Goal: Browse casually

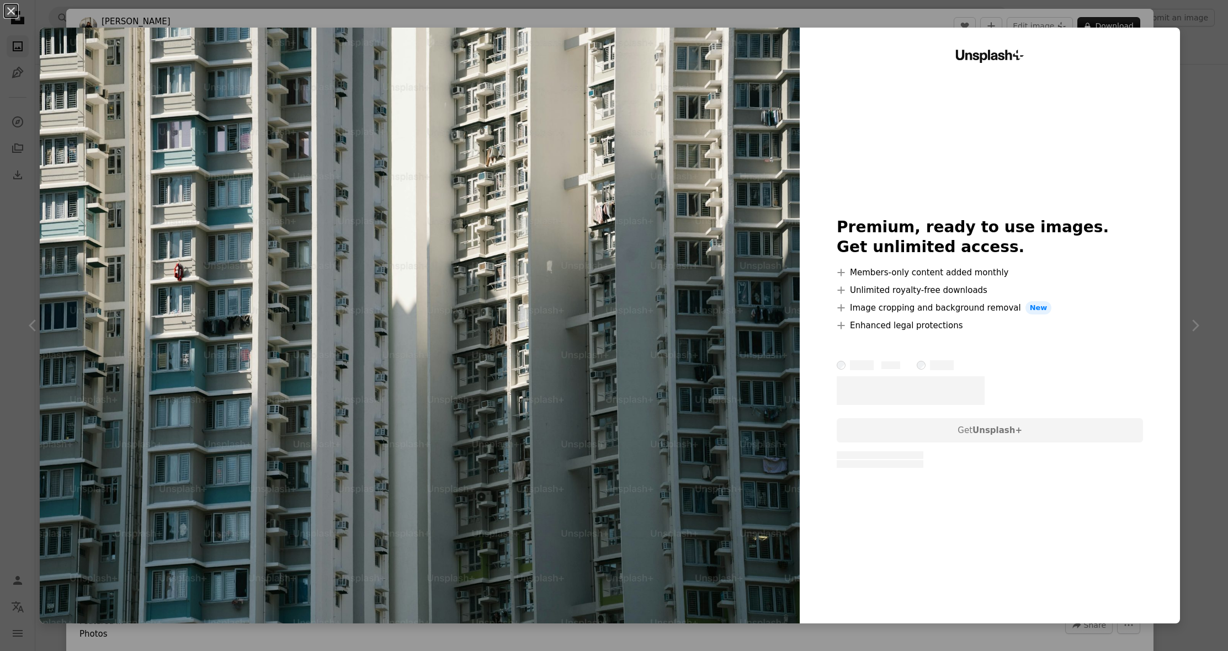
scroll to position [40, 0]
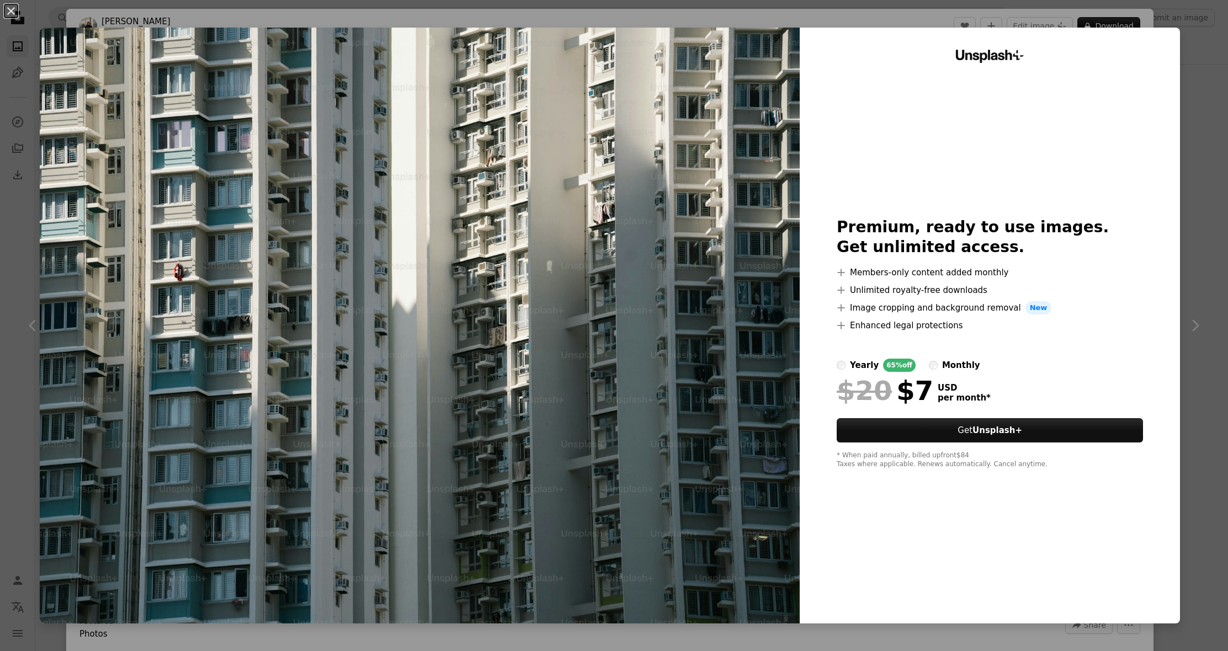
click at [854, 26] on div "An X shape Unsplash+ Premium, ready to use images. Get unlimited access. A plus…" at bounding box center [614, 325] width 1228 height 651
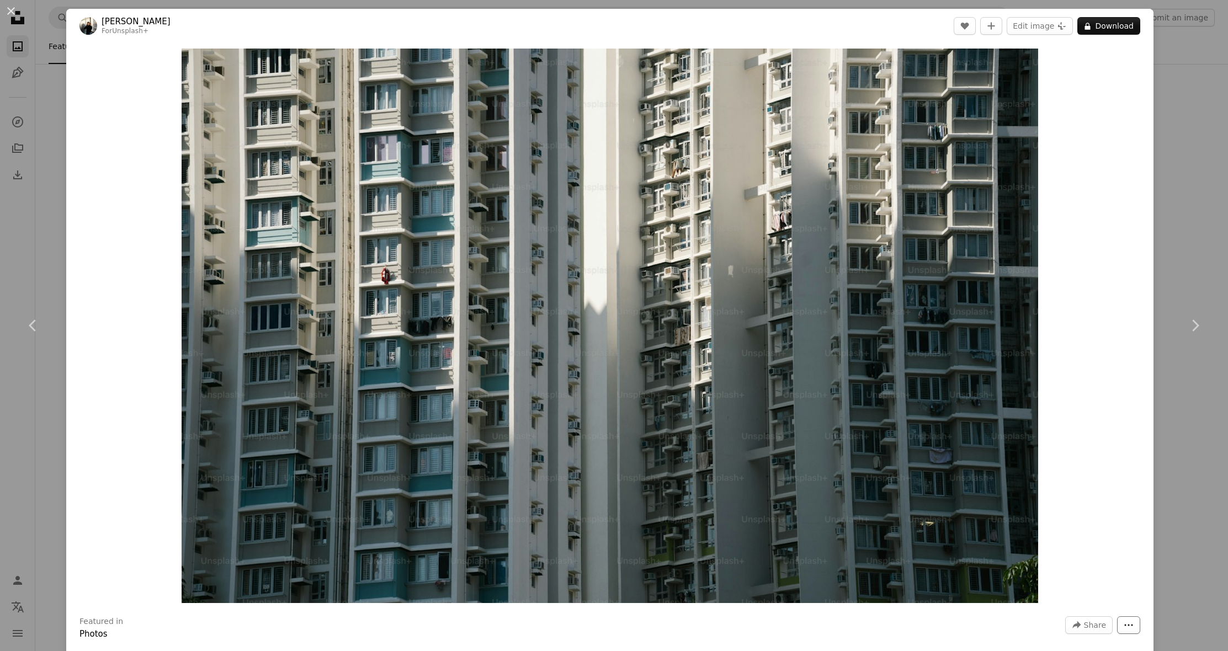
click at [1120, 623] on button "More Actions" at bounding box center [1128, 626] width 23 height 18
click at [920, 203] on img "Zoom in on this image" at bounding box center [610, 326] width 857 height 555
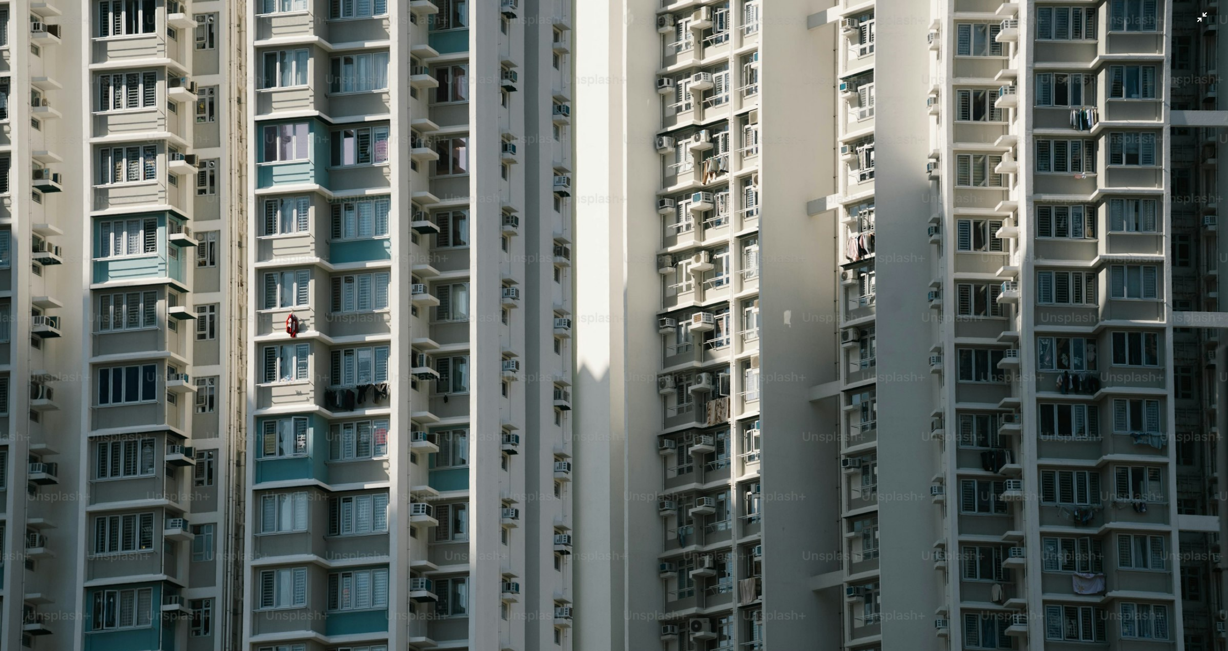
scroll to position [70, 0]
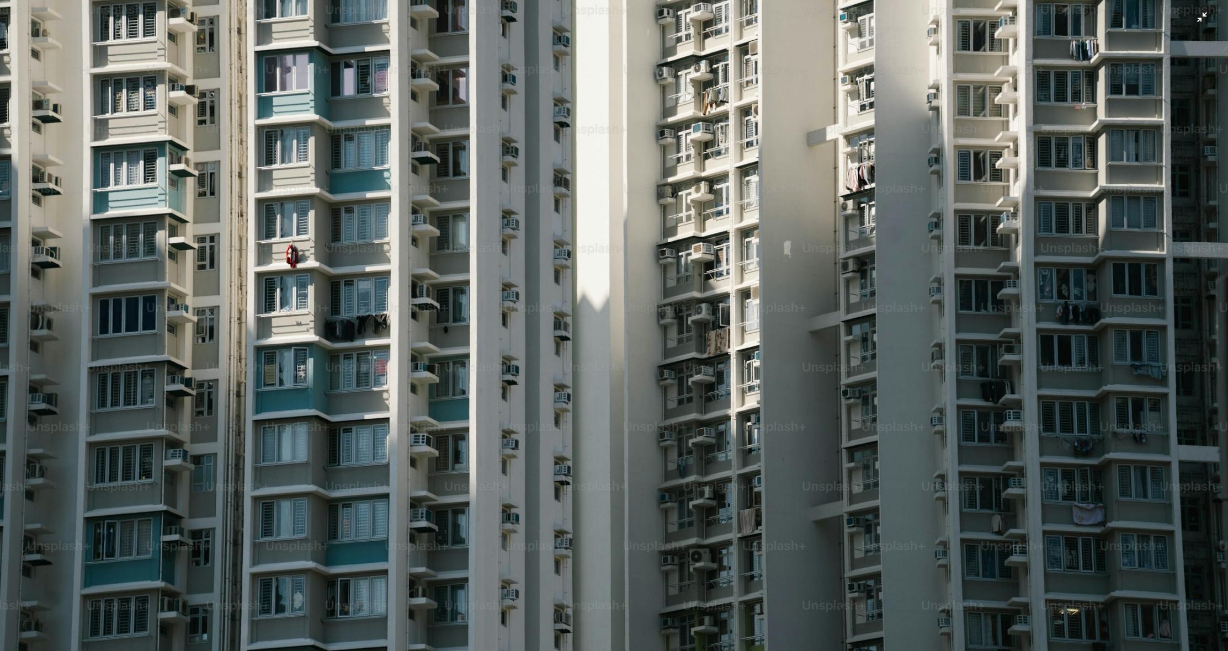
click at [722, 222] on img "Zoom out on this image" at bounding box center [613, 328] width 1229 height 796
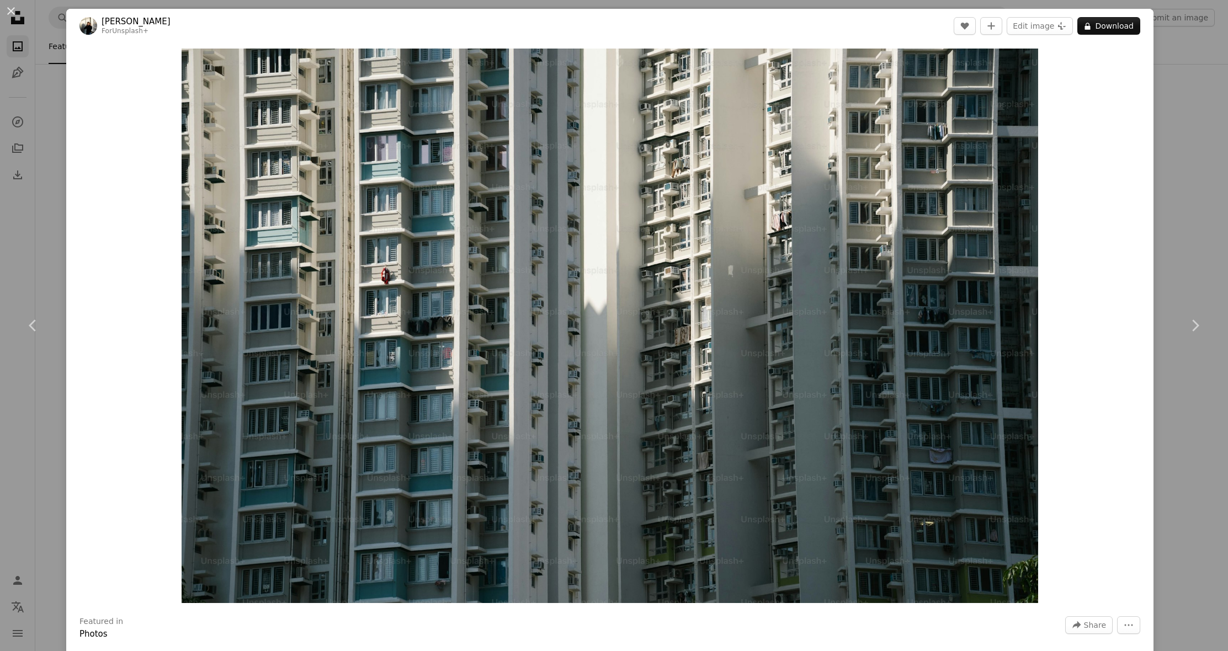
click at [722, 222] on img "Zoom in on this image" at bounding box center [610, 326] width 857 height 555
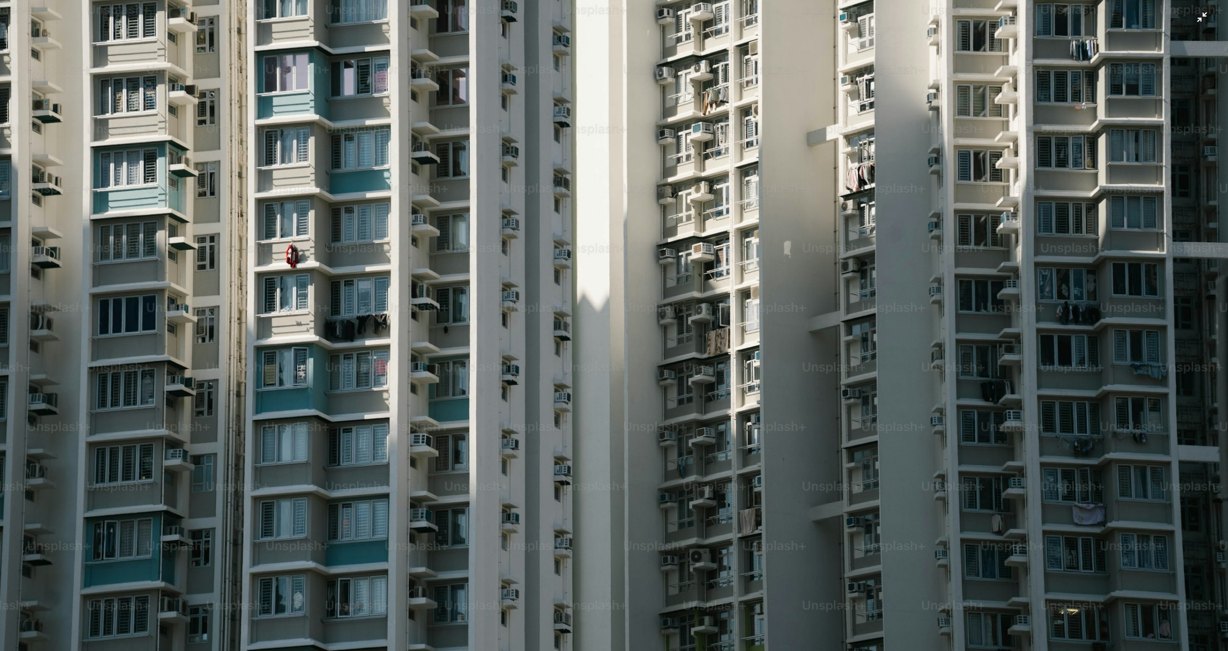
click at [722, 222] on img "Zoom out on this image" at bounding box center [613, 328] width 1229 height 796
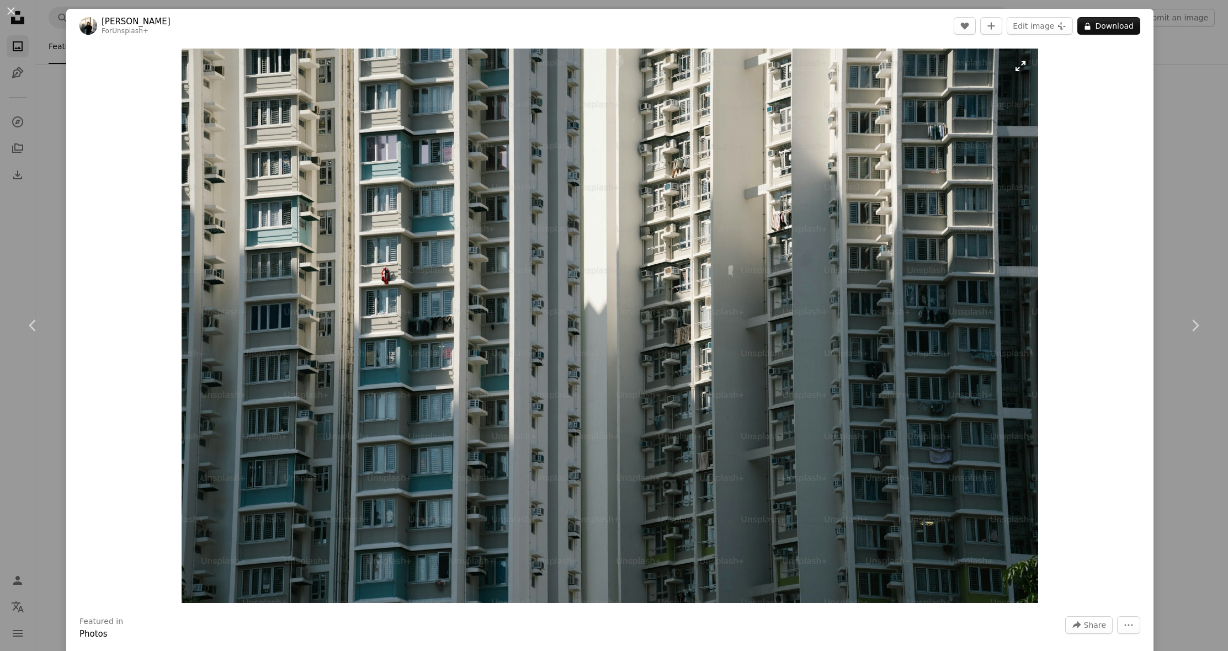
click at [911, 218] on img "Zoom in on this image" at bounding box center [610, 326] width 857 height 555
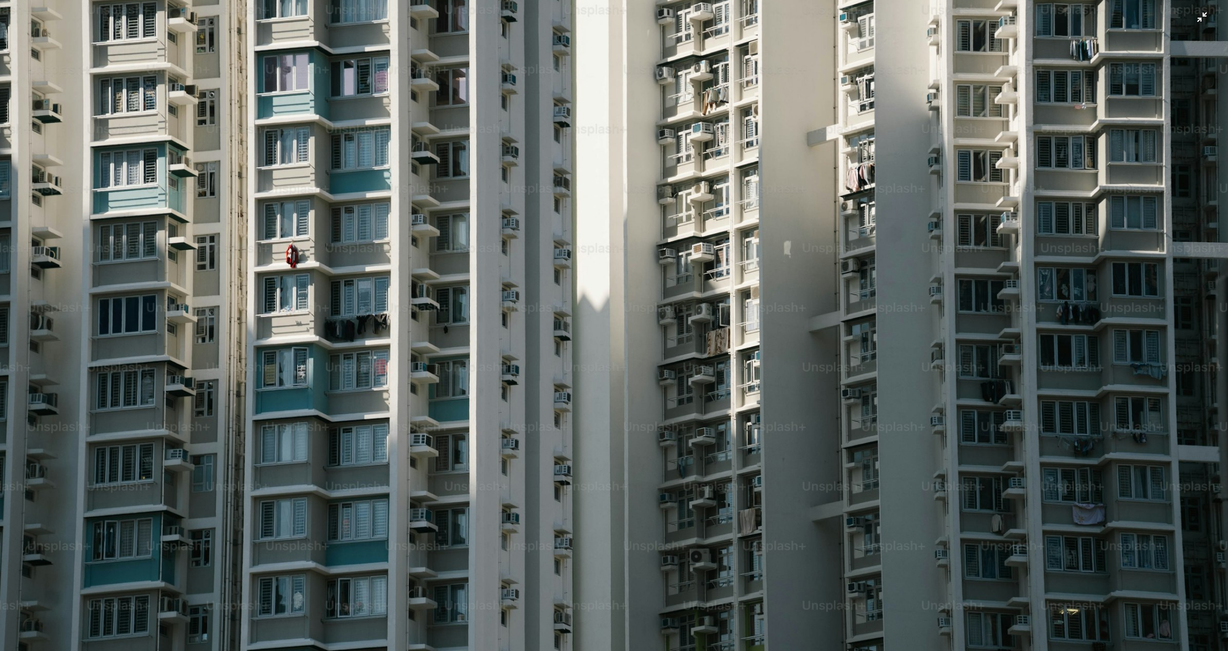
click at [1210, 15] on img "Zoom out on this image" at bounding box center [613, 328] width 1229 height 796
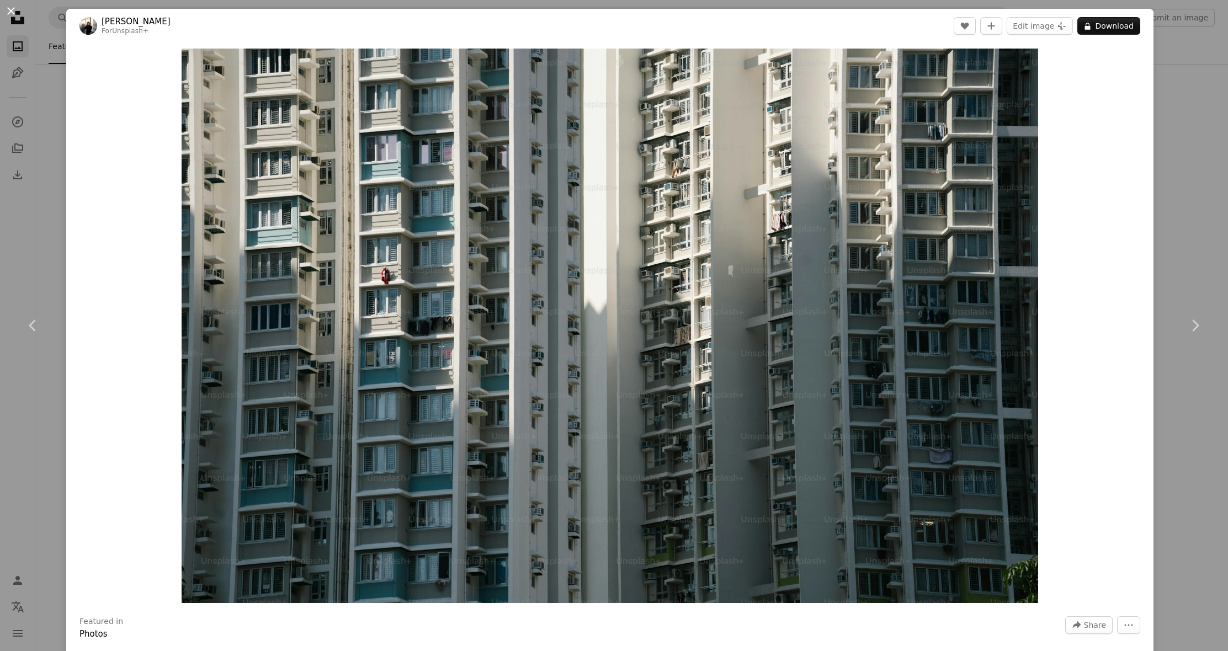
click at [9, 14] on button "An X shape" at bounding box center [10, 10] width 13 height 13
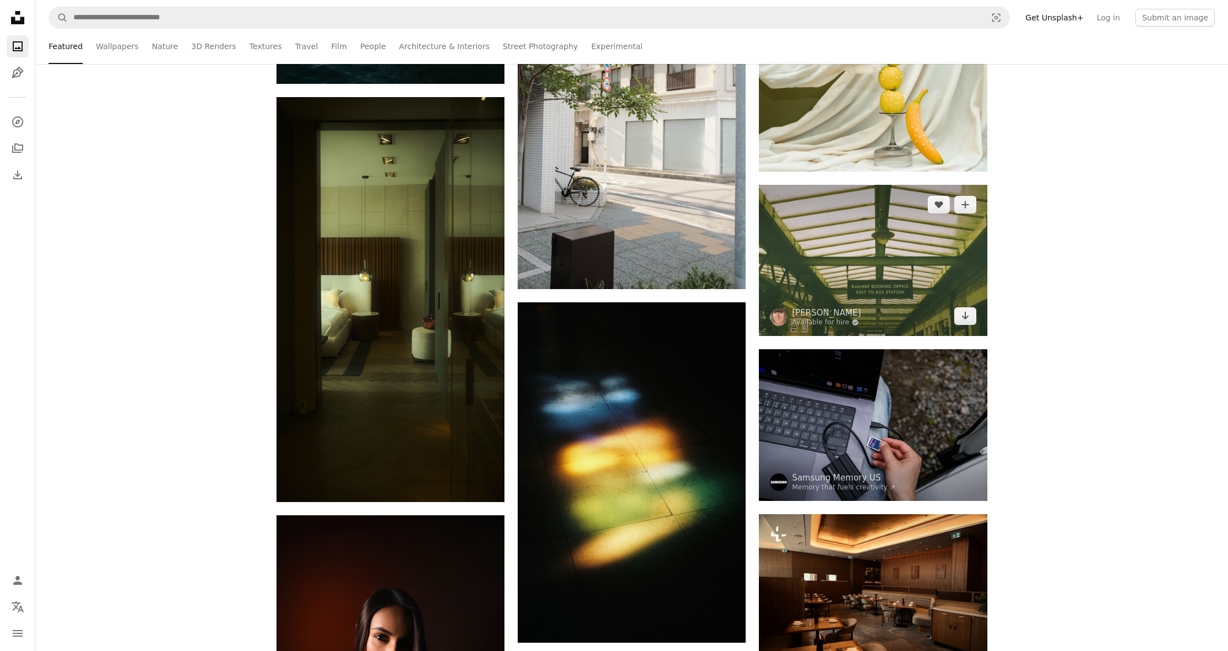
scroll to position [3387, 0]
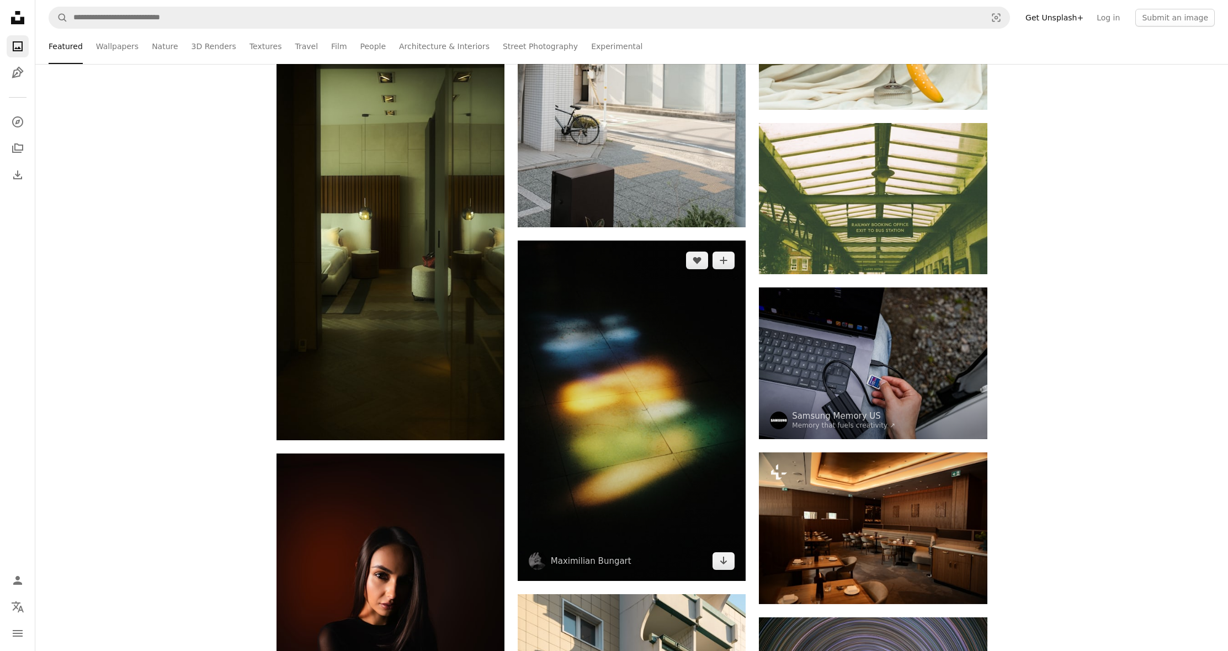
click at [700, 361] on img at bounding box center [632, 411] width 228 height 341
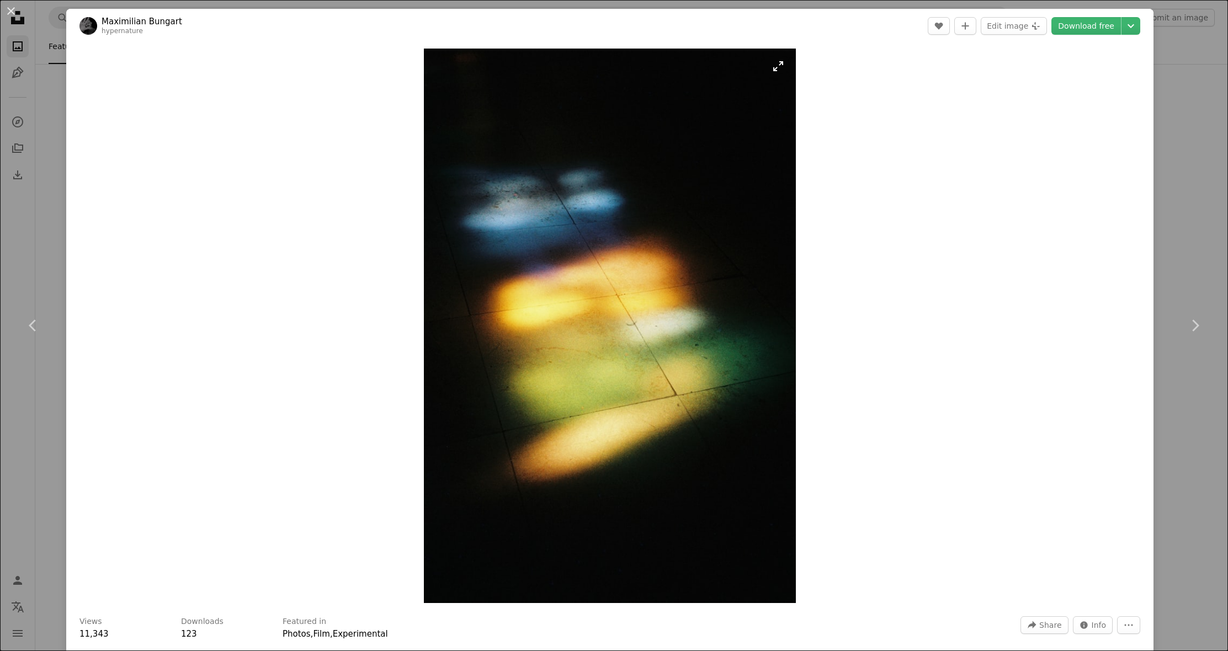
click at [713, 349] on img "Zoom in on this image" at bounding box center [610, 326] width 372 height 555
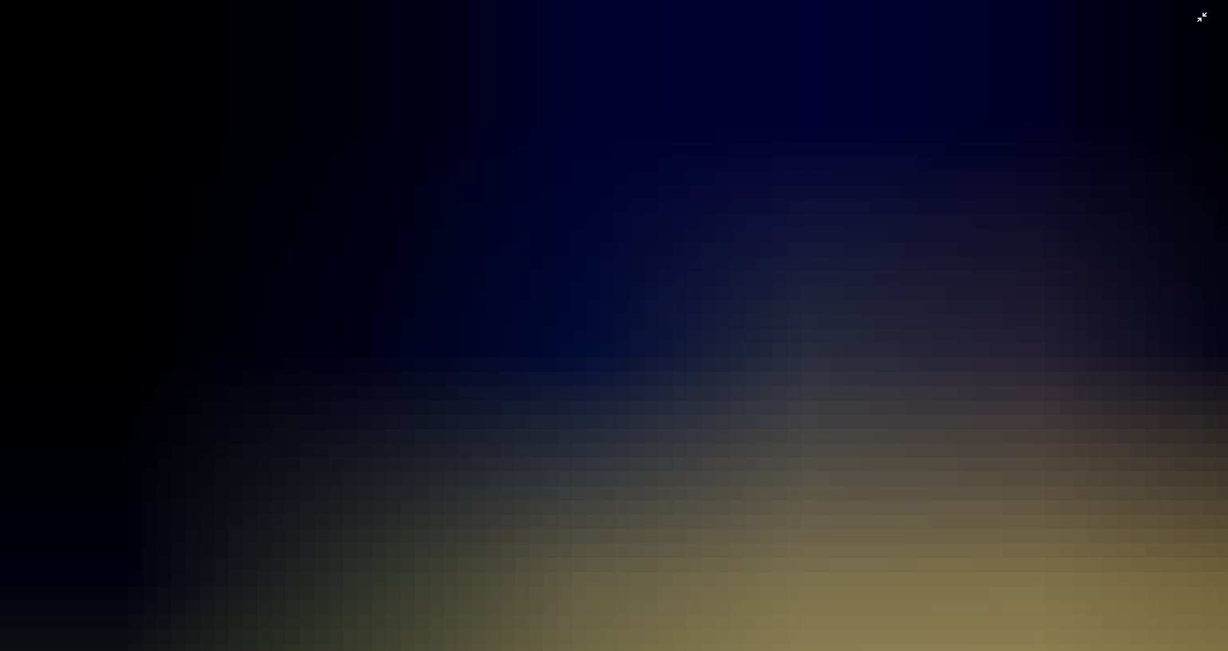
scroll to position [585, 0]
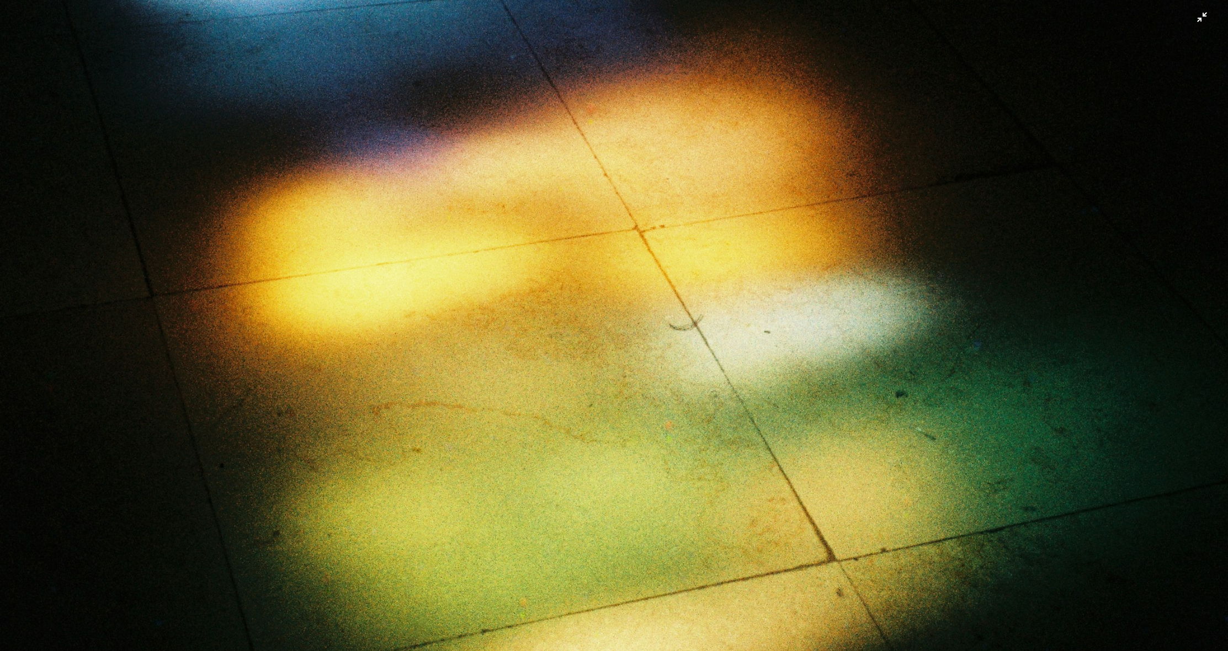
click at [713, 349] on img "Zoom out on this image" at bounding box center [613, 331] width 1229 height 1834
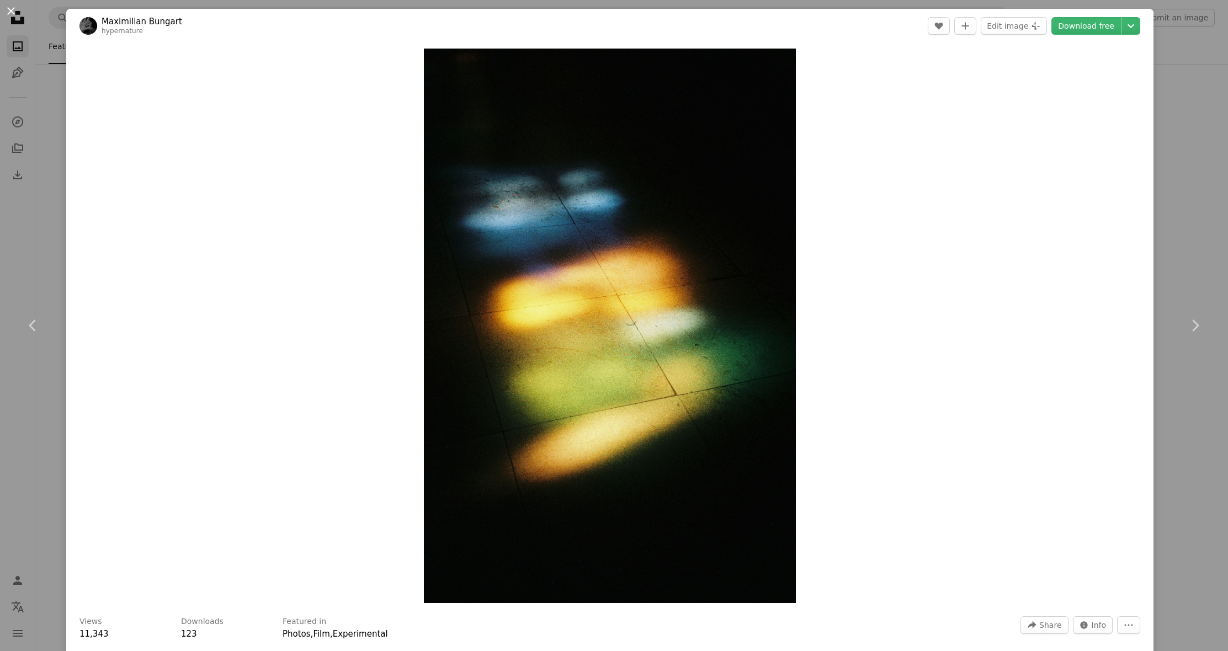
click at [14, 11] on button "An X shape" at bounding box center [10, 10] width 13 height 13
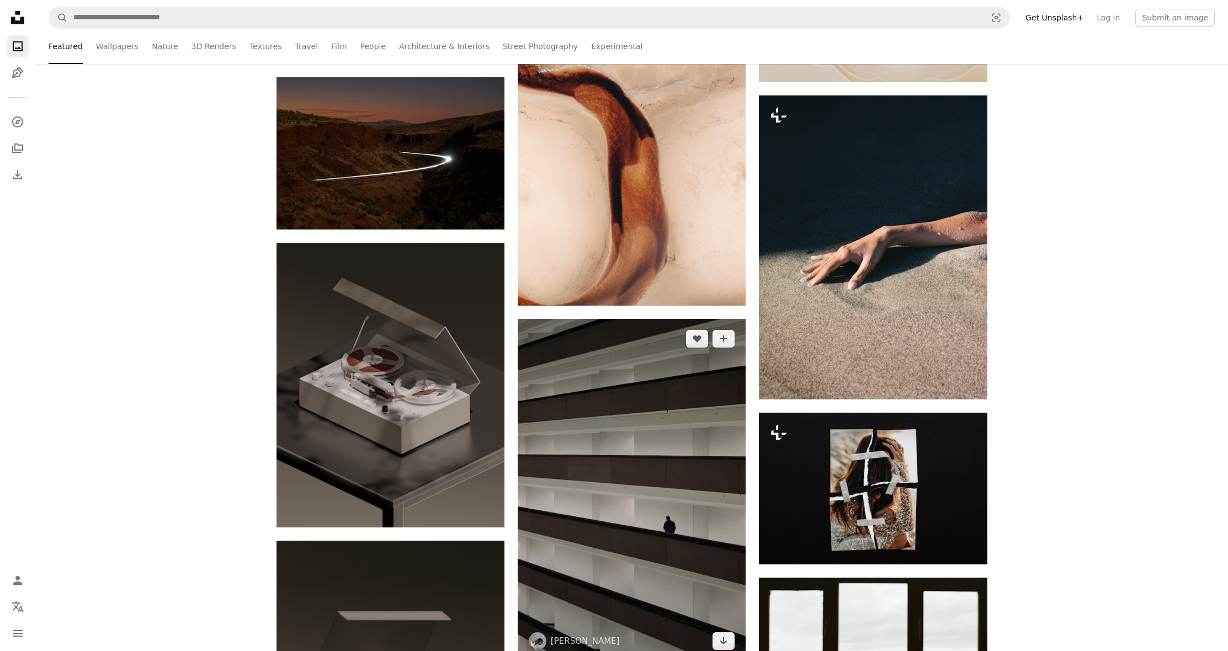
scroll to position [5767, 0]
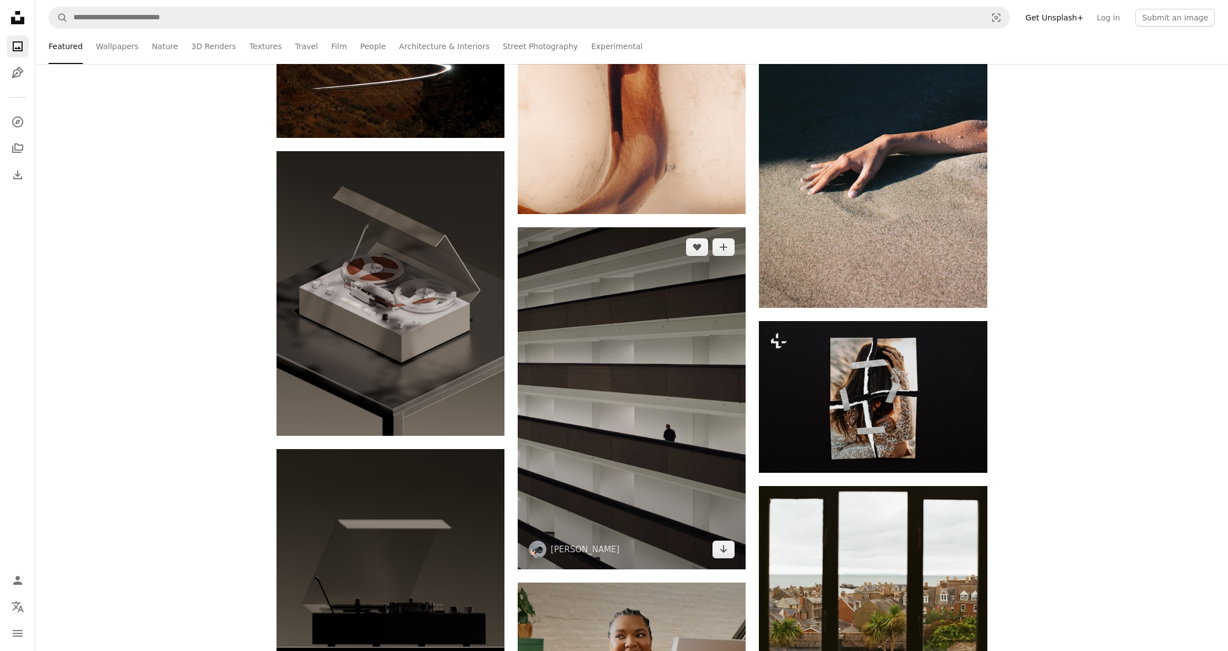
click at [636, 350] on img at bounding box center [632, 398] width 228 height 342
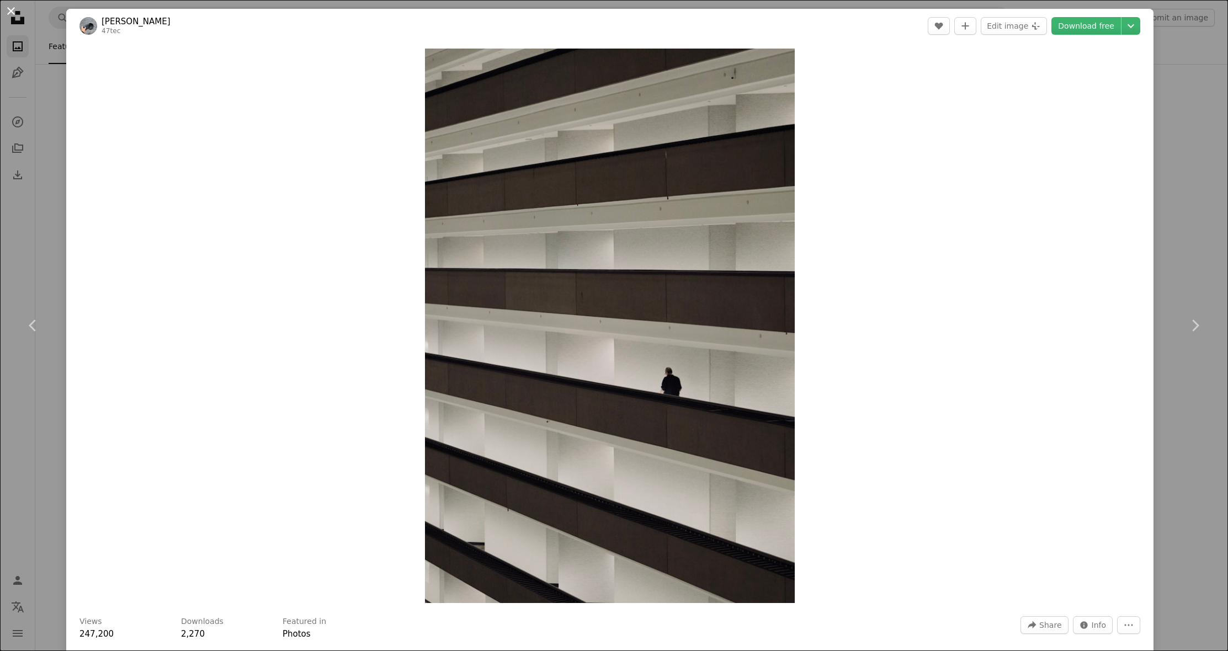
click at [13, 12] on button "An X shape" at bounding box center [10, 10] width 13 height 13
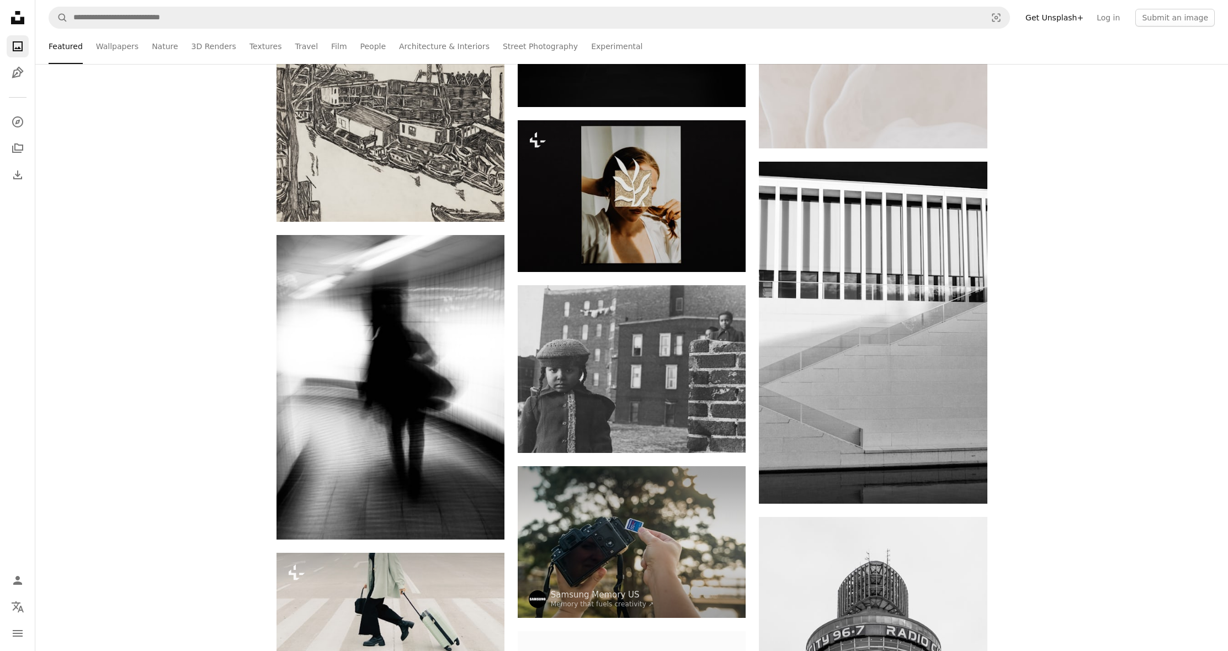
scroll to position [6756, 0]
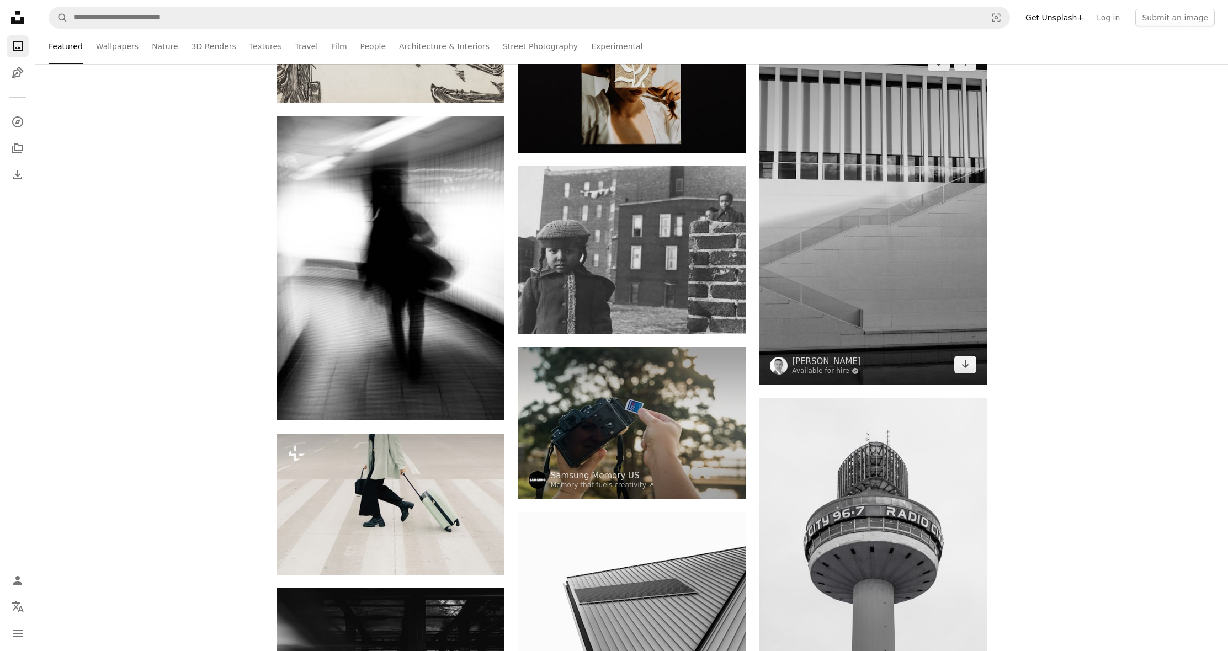
click at [849, 199] on img at bounding box center [873, 213] width 228 height 342
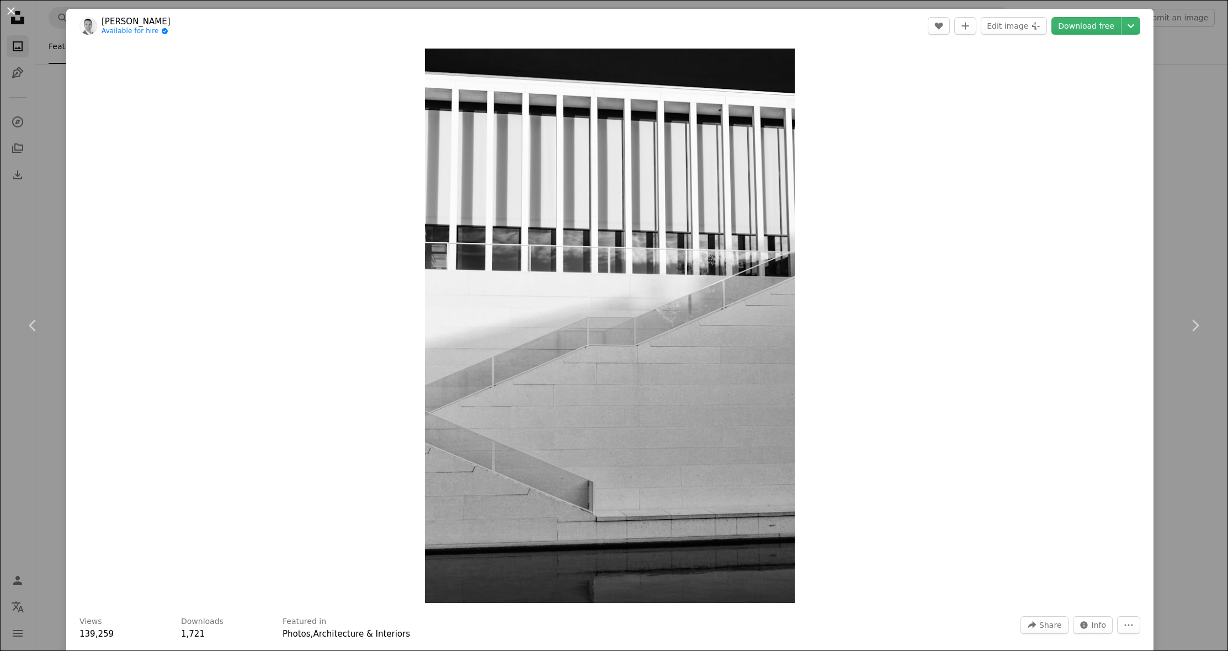
click at [9, 14] on button "An X shape" at bounding box center [10, 10] width 13 height 13
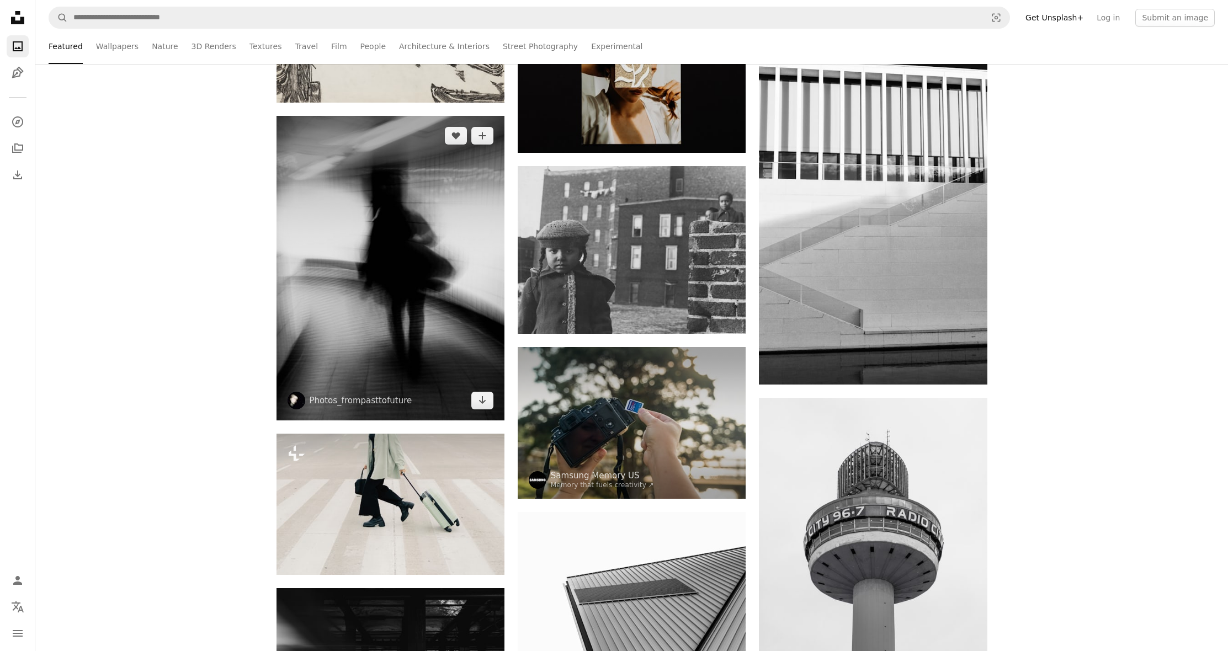
scroll to position [7102, 0]
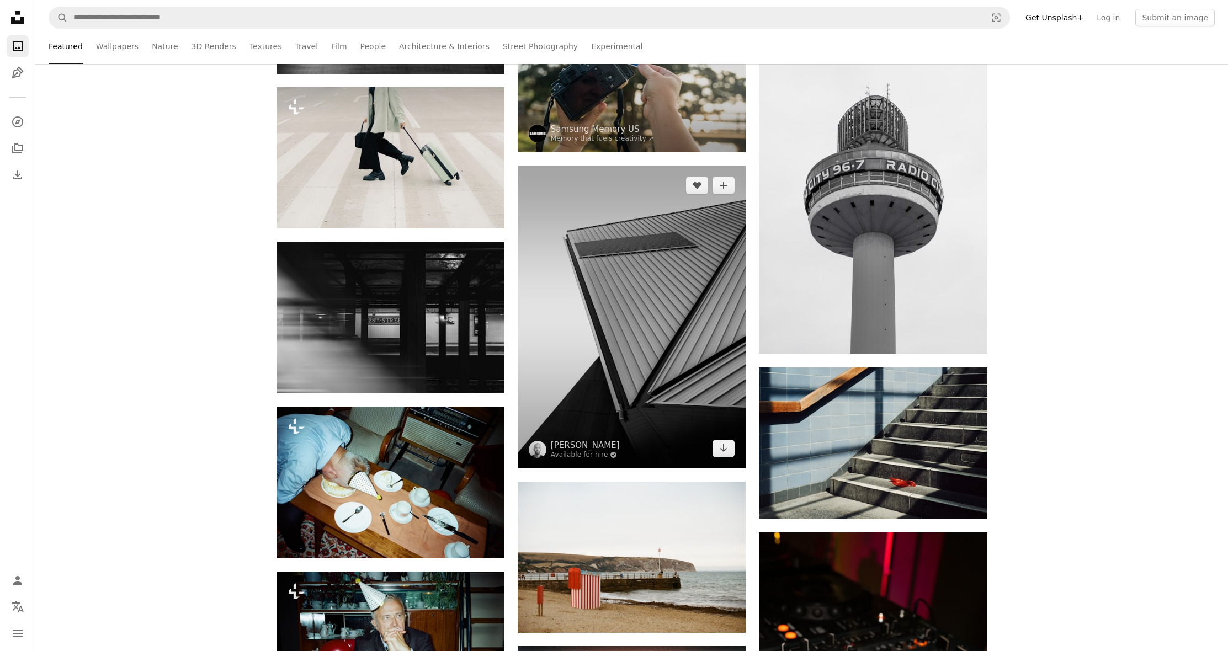
click at [575, 291] on img at bounding box center [632, 317] width 228 height 303
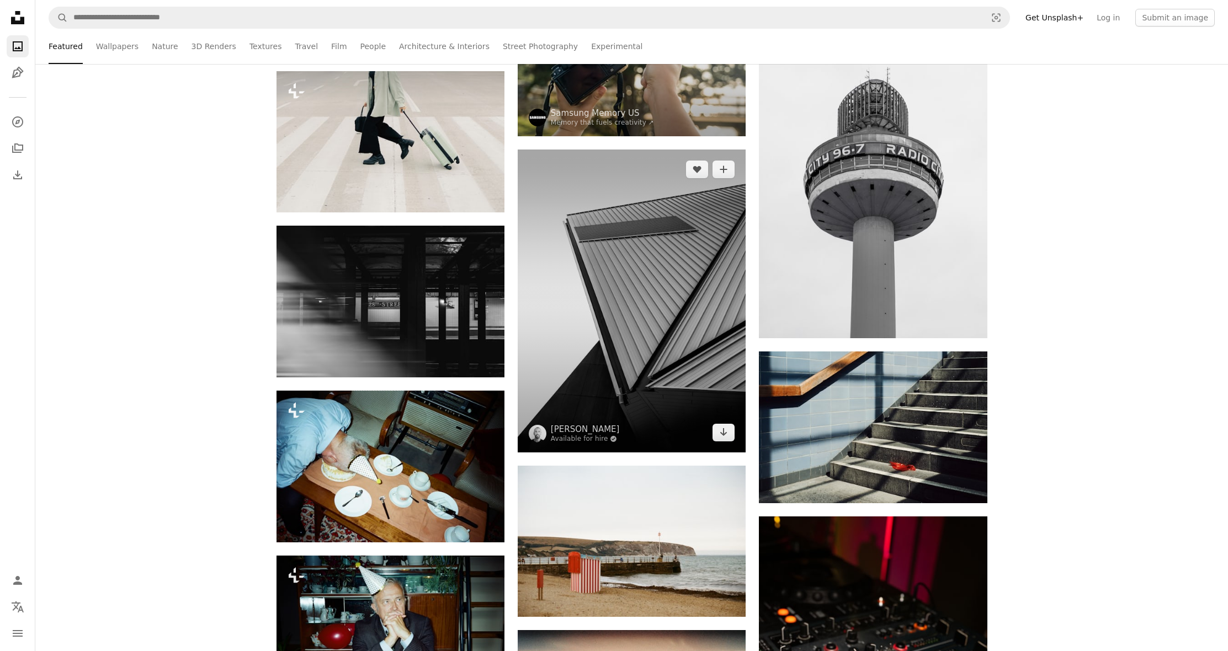
scroll to position [7235, 0]
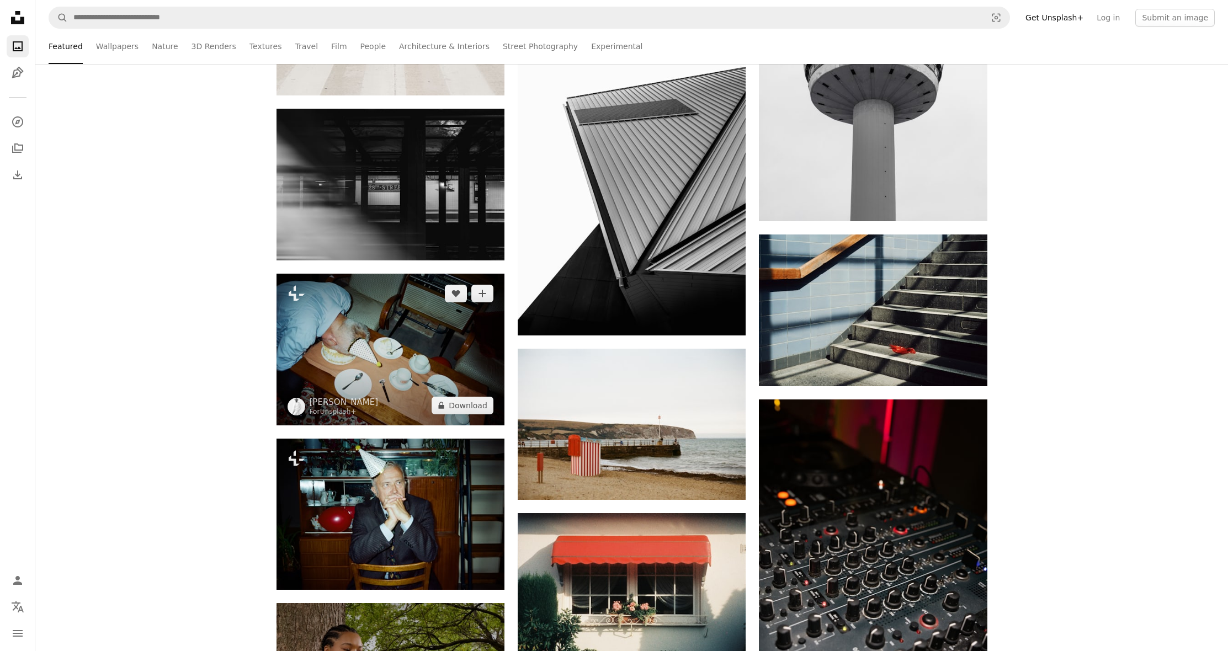
click at [444, 341] on img at bounding box center [391, 349] width 228 height 151
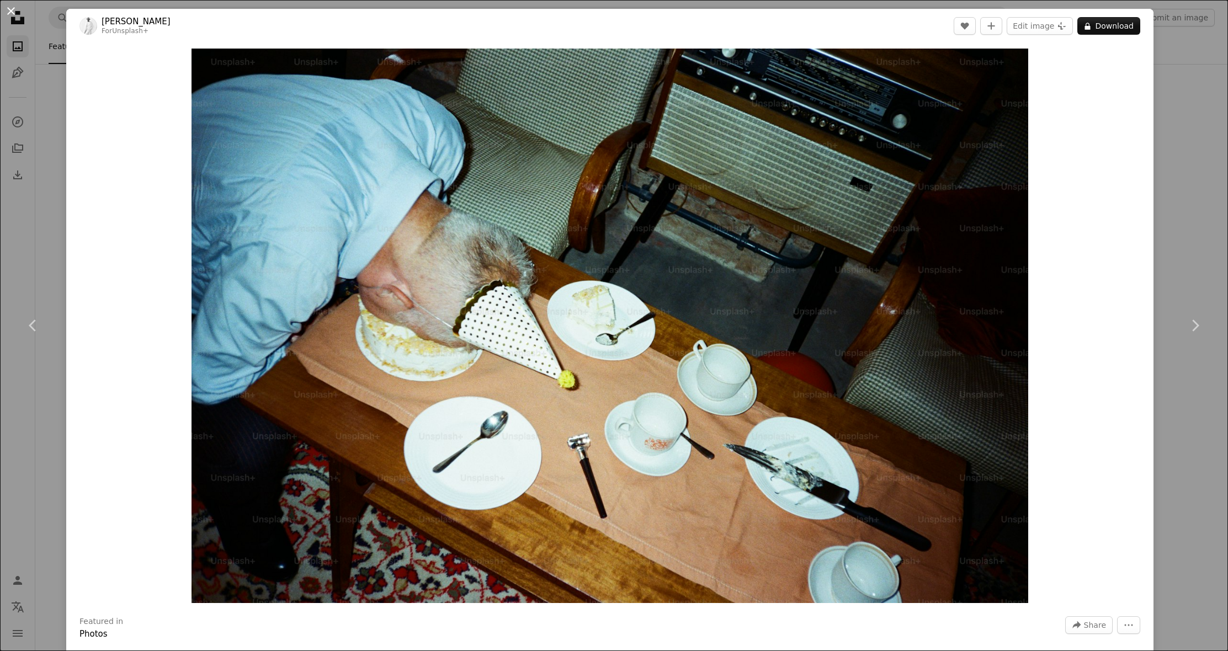
click at [9, 8] on button "An X shape" at bounding box center [10, 10] width 13 height 13
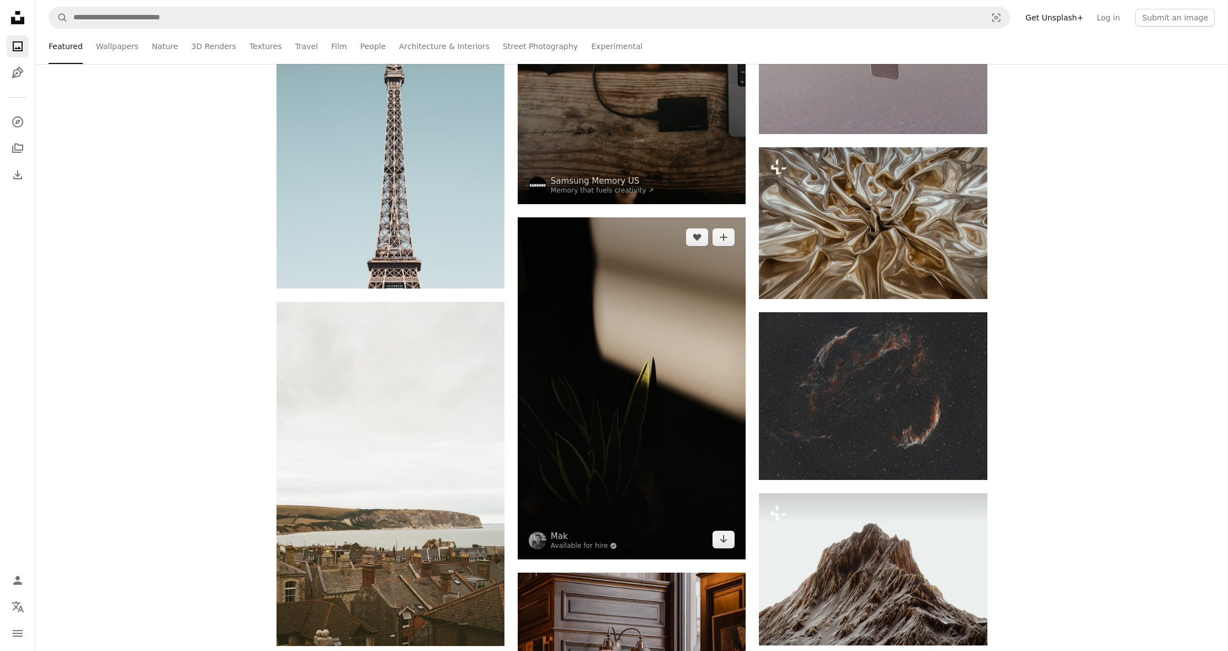
scroll to position [8631, 0]
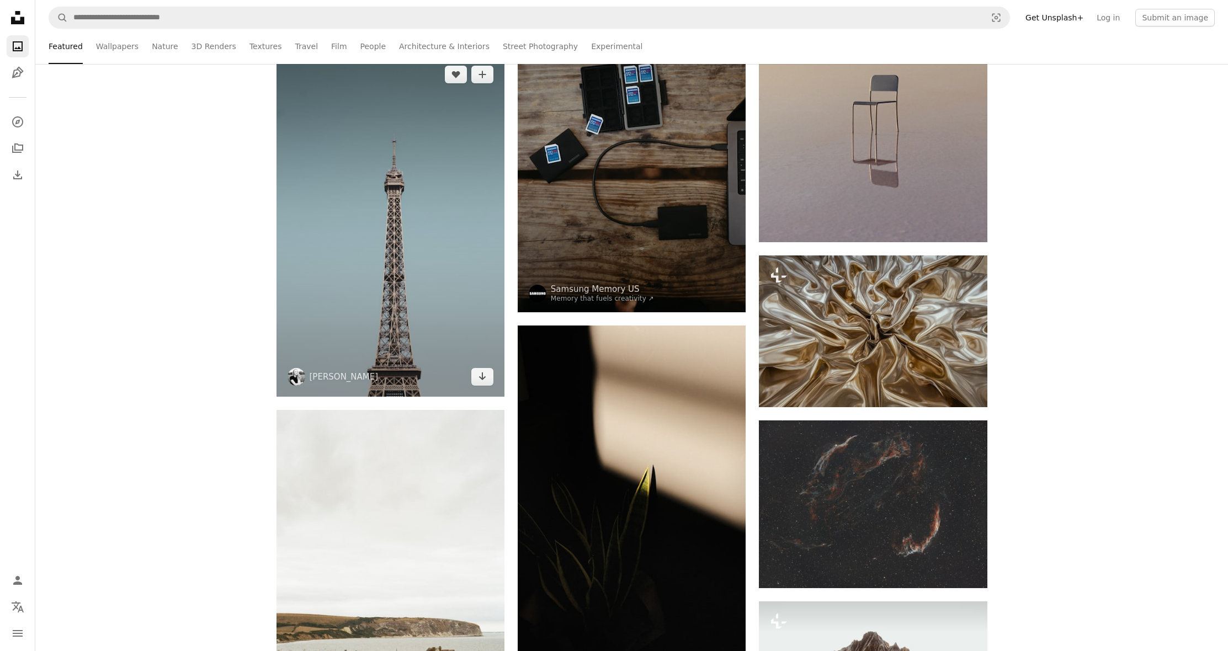
click at [413, 242] on img at bounding box center [391, 226] width 228 height 342
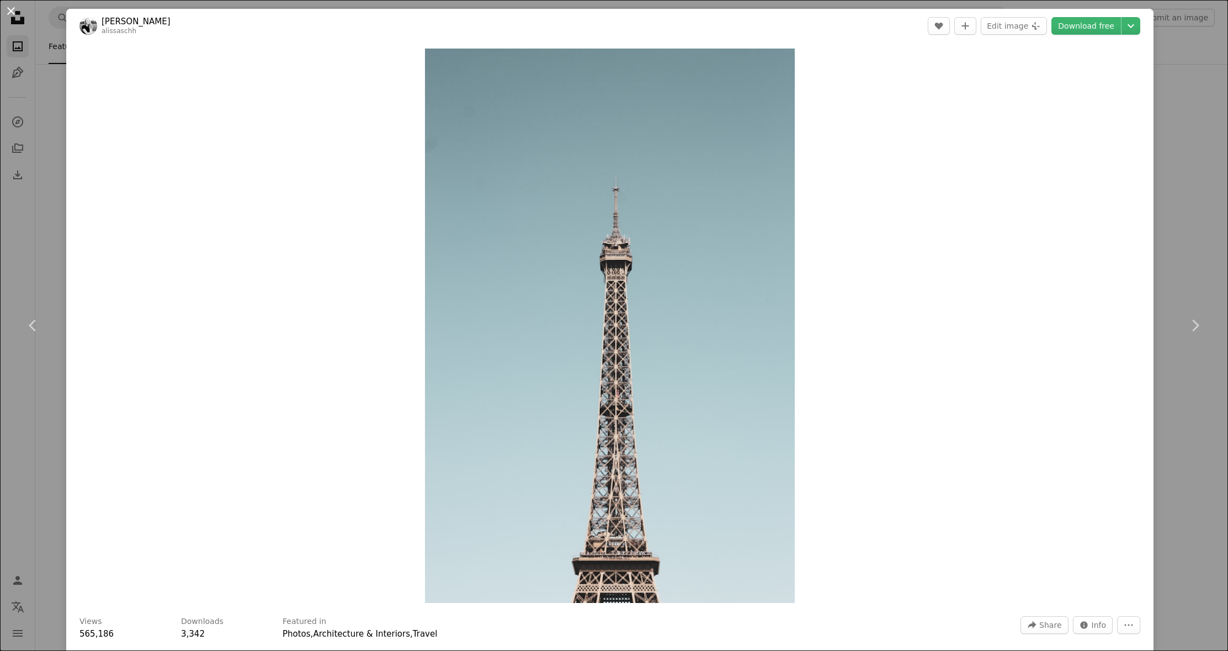
click at [6, 7] on button "An X shape" at bounding box center [10, 10] width 13 height 13
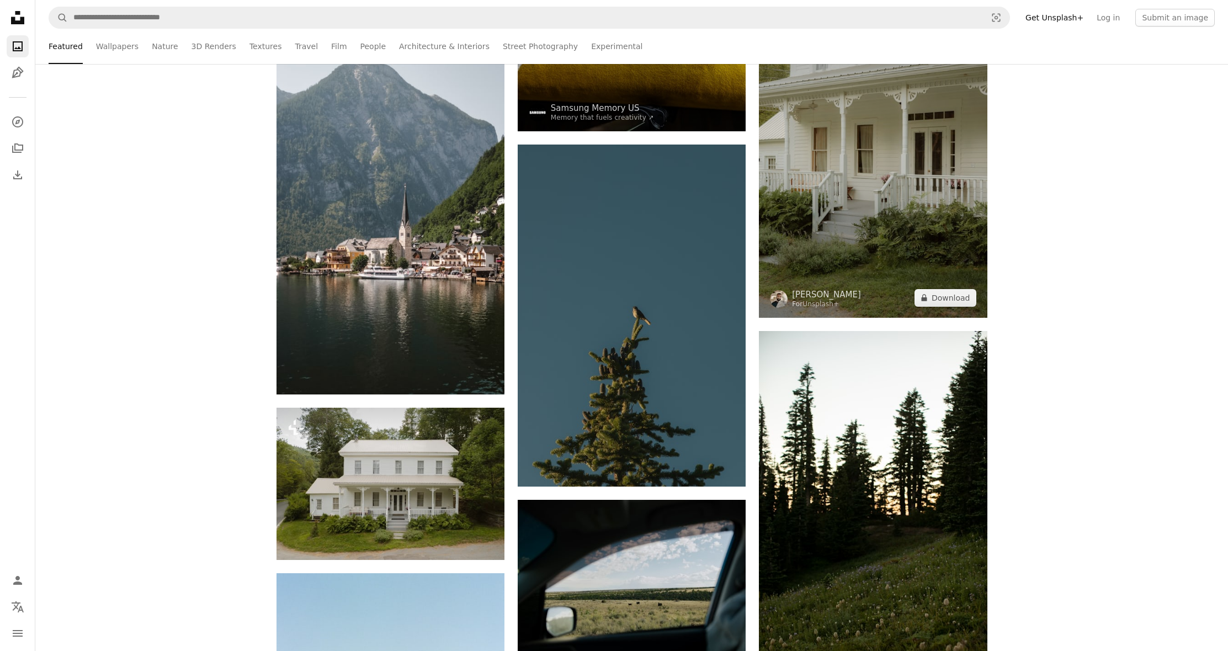
scroll to position [13065, 0]
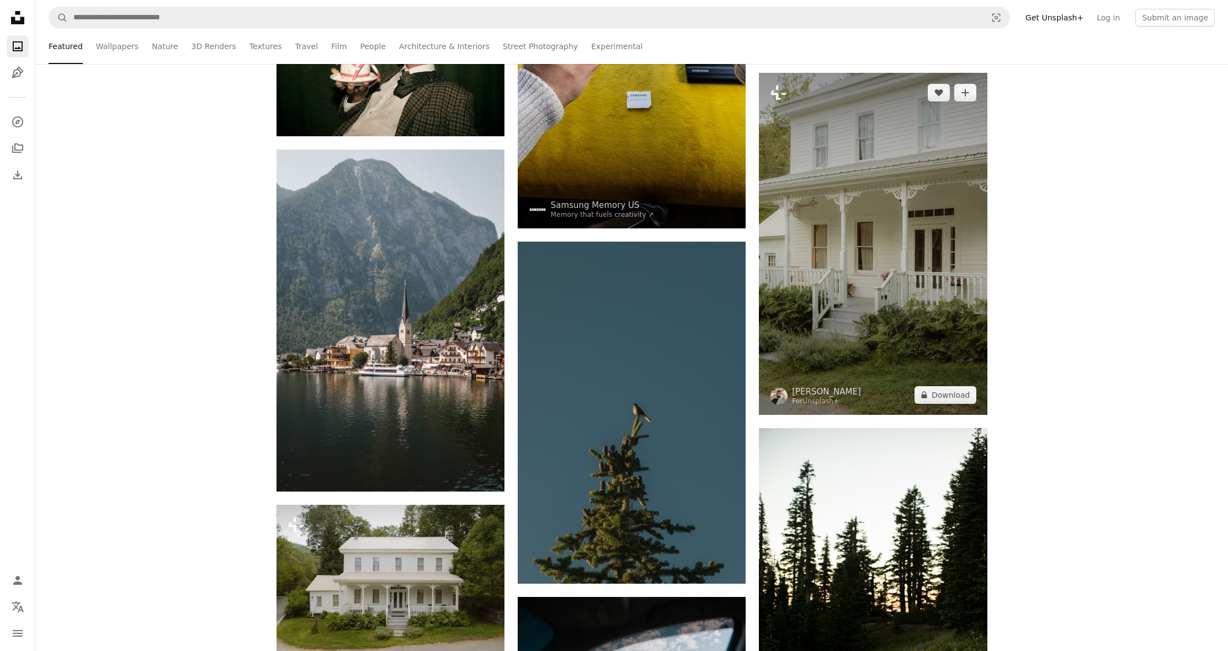
click at [888, 283] on img at bounding box center [873, 244] width 228 height 342
